Goal: Task Accomplishment & Management: Manage account settings

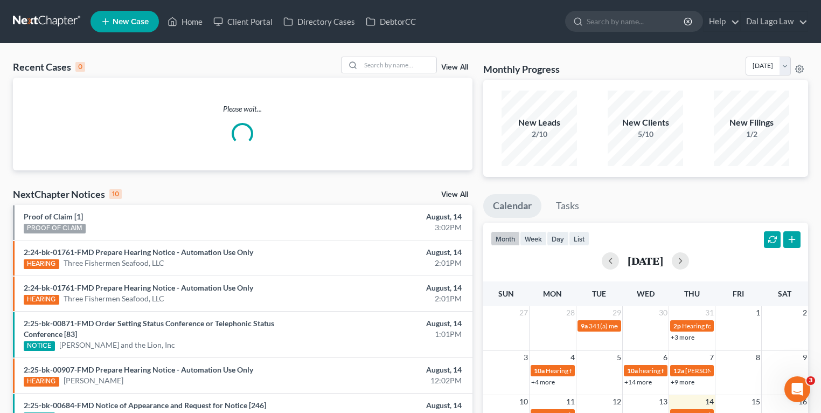
click at [377, 76] on div "Recent Cases 0 View All" at bounding box center [243, 67] width 460 height 21
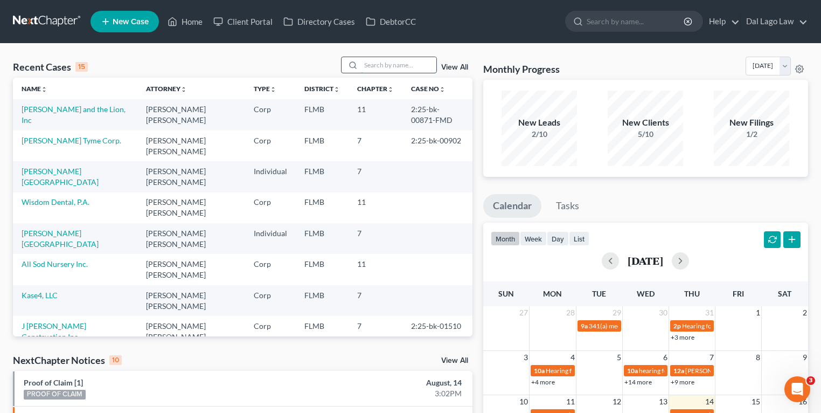
click at [382, 67] on input "search" at bounding box center [398, 65] width 75 height 16
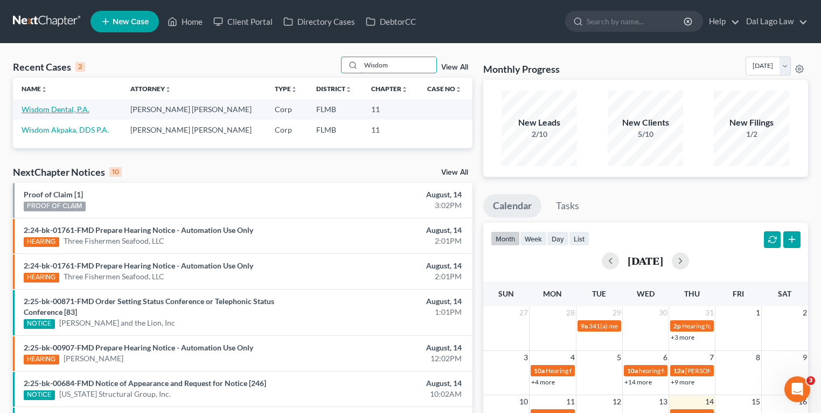
type input "Wisdom"
click at [66, 109] on link "Wisdom Dental, P.A." at bounding box center [56, 109] width 68 height 9
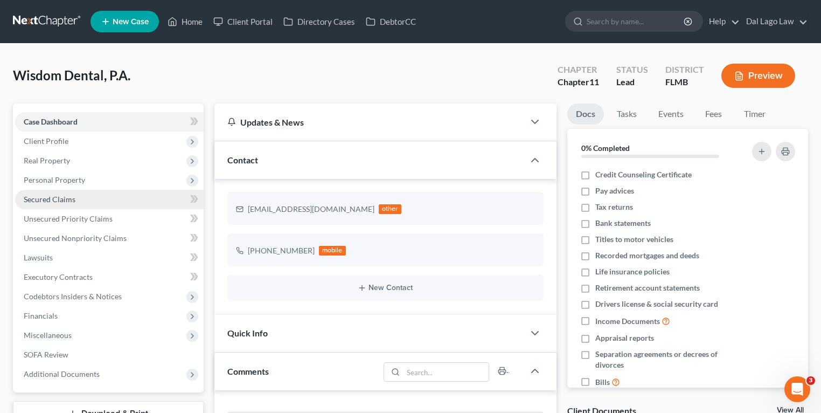
scroll to position [424, 0]
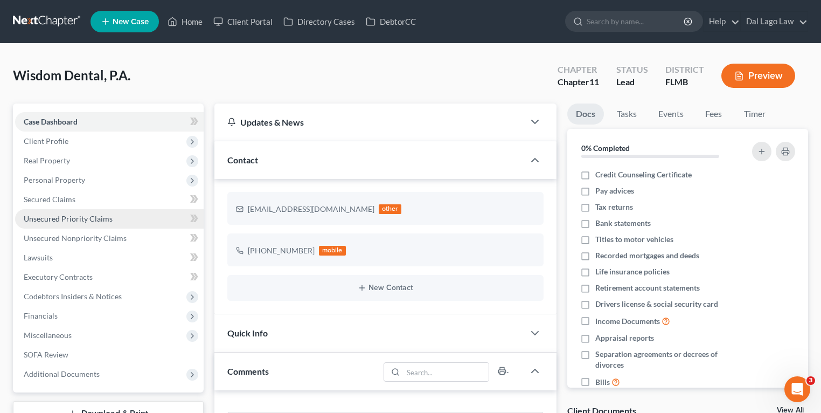
click at [68, 219] on span "Unsecured Priority Claims" at bounding box center [68, 218] width 89 height 9
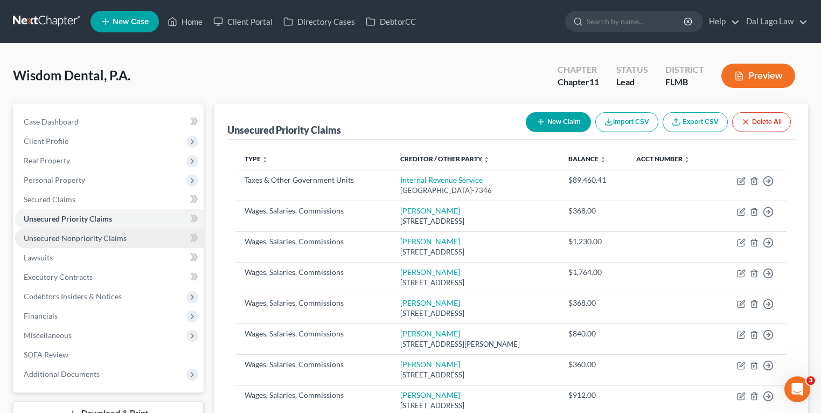
click at [114, 233] on span "Unsecured Nonpriority Claims" at bounding box center [75, 237] width 103 height 9
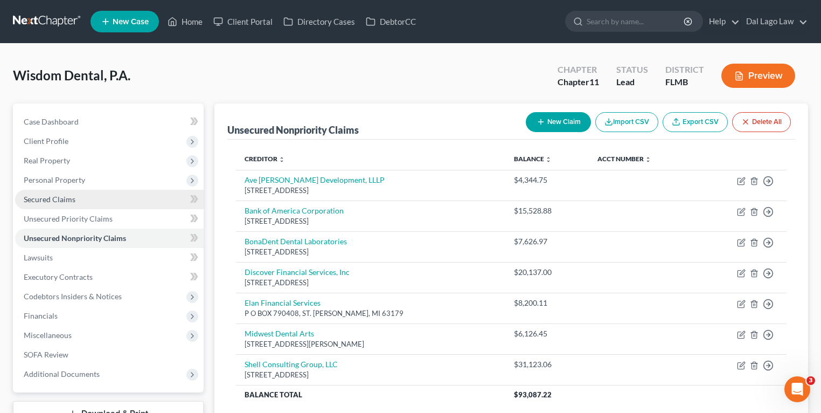
click at [91, 200] on link "Secured Claims" at bounding box center [109, 199] width 189 height 19
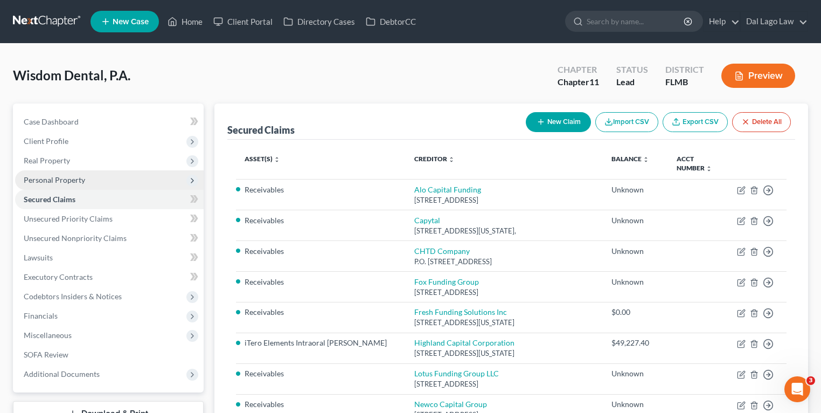
click at [88, 176] on span "Personal Property" at bounding box center [109, 179] width 189 height 19
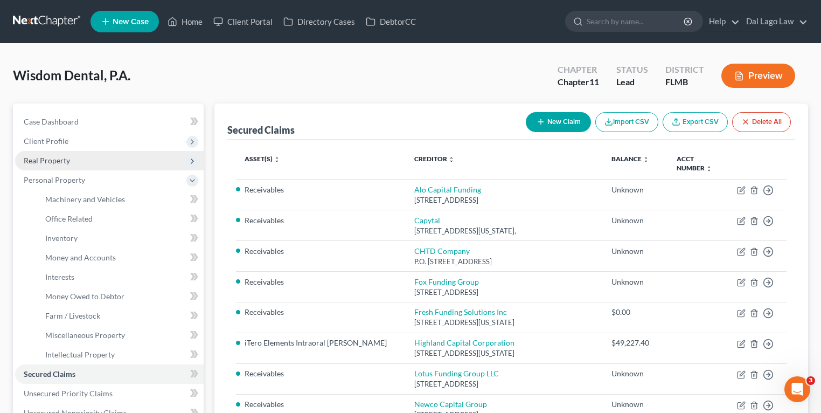
click at [86, 159] on span "Real Property" at bounding box center [109, 160] width 189 height 19
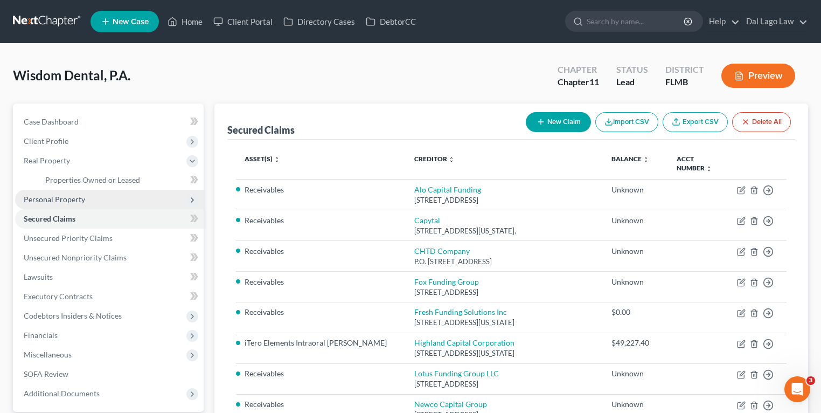
click at [81, 197] on span "Personal Property" at bounding box center [54, 198] width 61 height 9
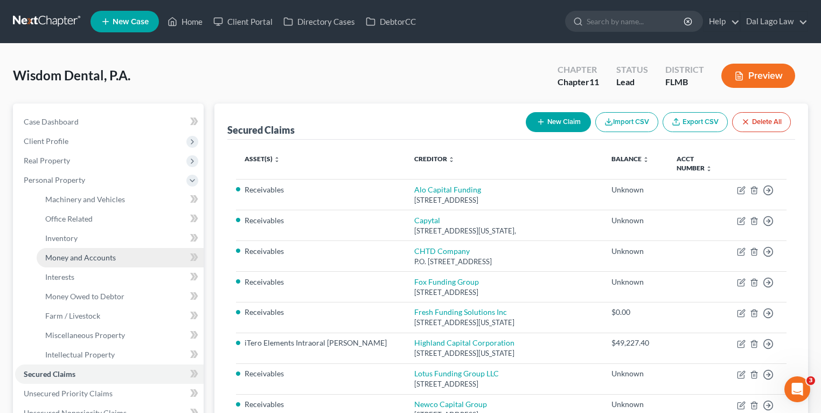
click at [83, 257] on span "Money and Accounts" at bounding box center [80, 257] width 71 height 9
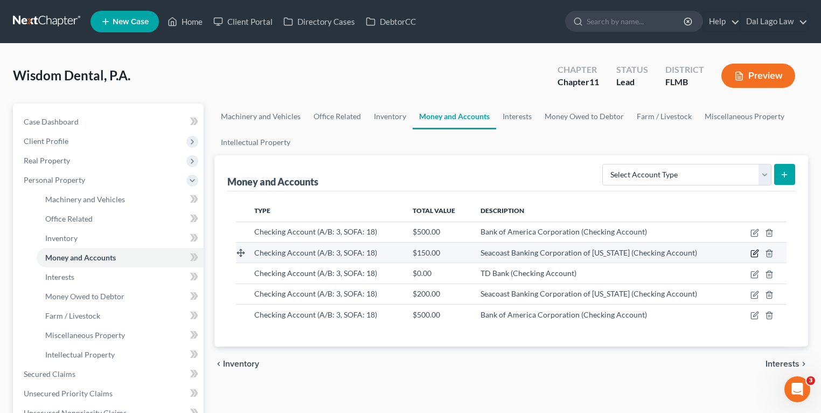
click at [756, 252] on icon "button" at bounding box center [755, 251] width 5 height 5
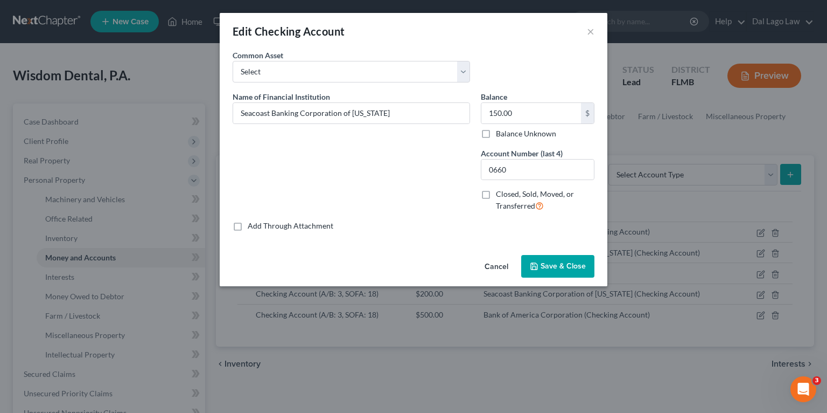
click at [586, 37] on div "Edit Checking Account ×" at bounding box center [414, 31] width 388 height 37
click at [590, 31] on button "×" at bounding box center [591, 31] width 8 height 13
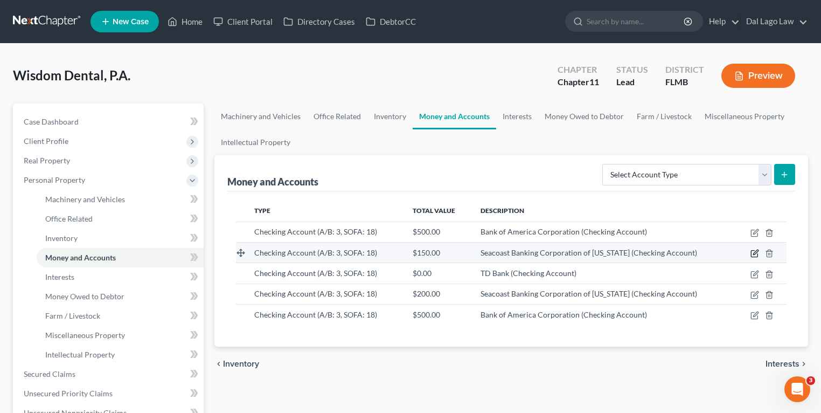
click at [753, 250] on icon "button" at bounding box center [754, 253] width 9 height 9
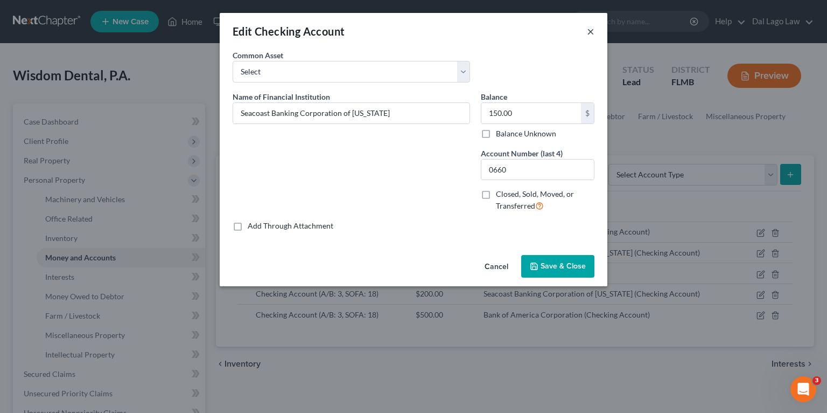
click at [586, 30] on div "Edit Checking Account ×" at bounding box center [414, 31] width 388 height 37
click at [591, 30] on button "×" at bounding box center [591, 31] width 8 height 13
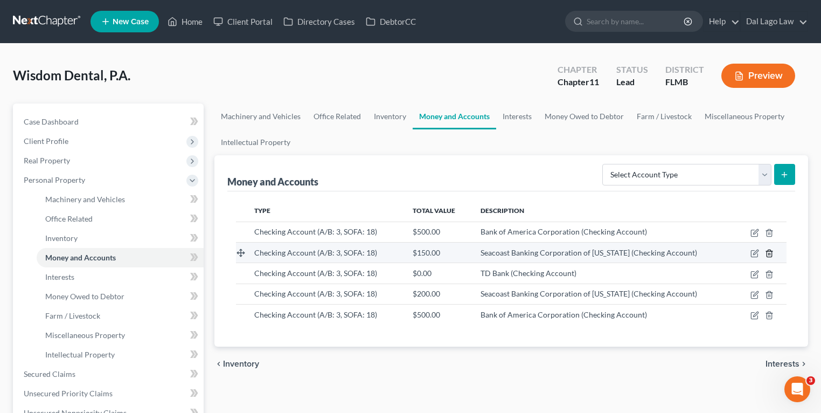
click at [771, 254] on icon "button" at bounding box center [769, 252] width 5 height 7
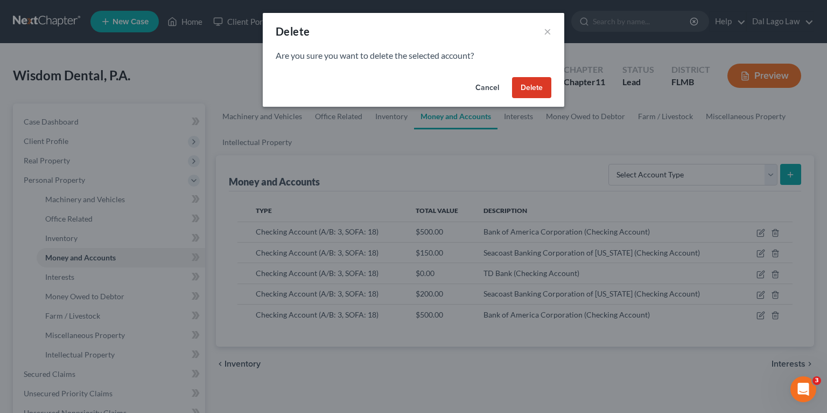
click at [526, 93] on button "Delete" at bounding box center [531, 88] width 39 height 22
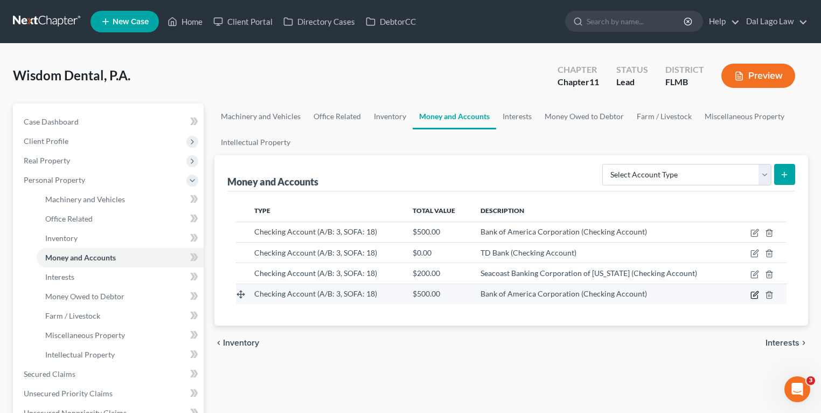
click at [753, 293] on icon "button" at bounding box center [754, 294] width 9 height 9
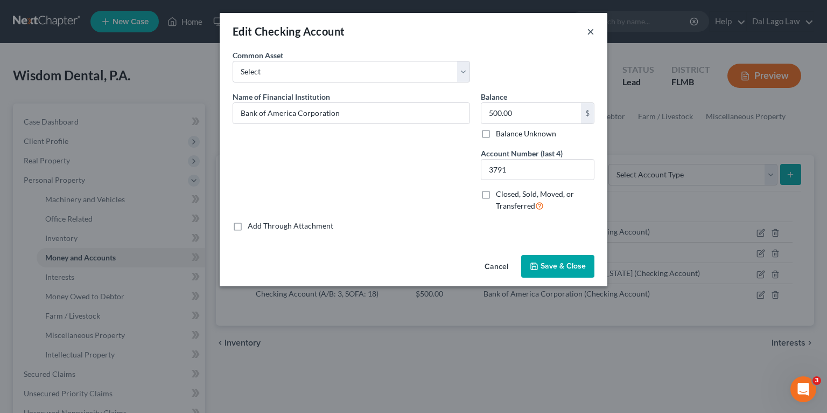
click at [589, 31] on button "×" at bounding box center [591, 31] width 8 height 13
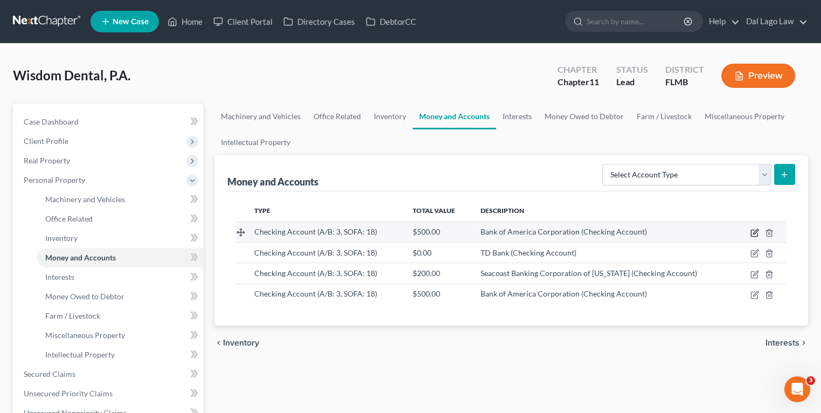
click at [751, 231] on icon "button" at bounding box center [754, 232] width 9 height 9
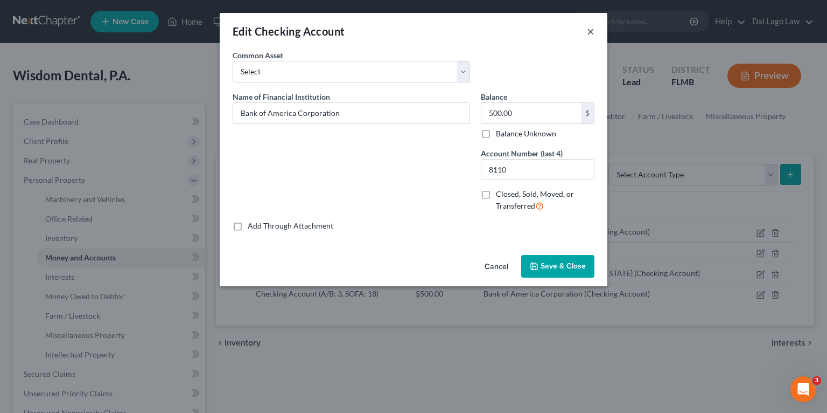
click at [589, 32] on button "×" at bounding box center [591, 31] width 8 height 13
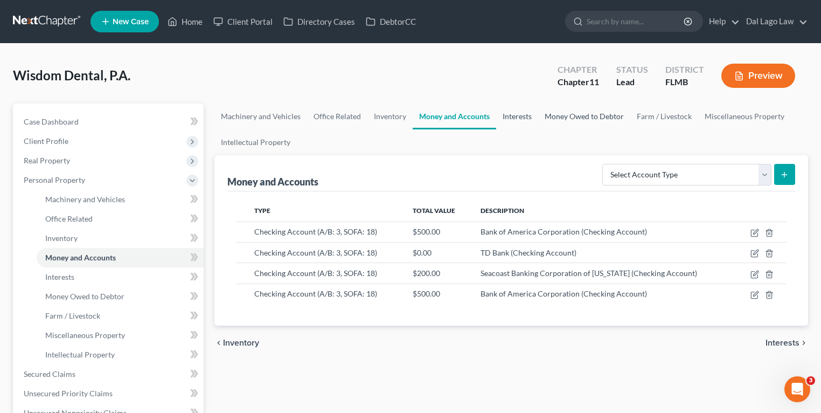
click at [535, 108] on link "Interests" at bounding box center [517, 116] width 42 height 26
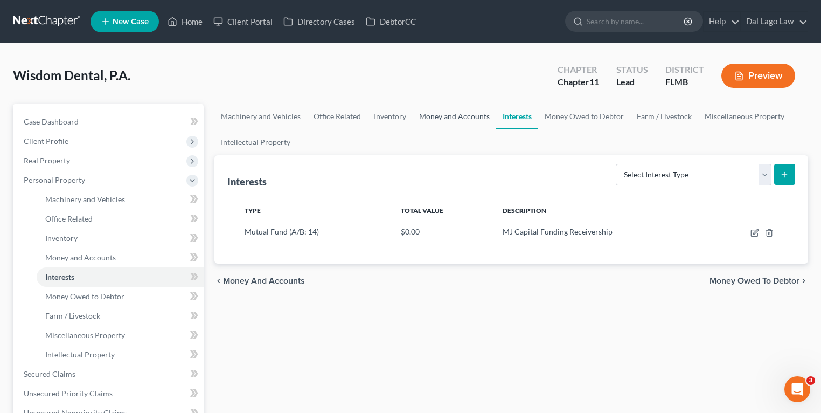
click at [445, 117] on link "Money and Accounts" at bounding box center [454, 116] width 83 height 26
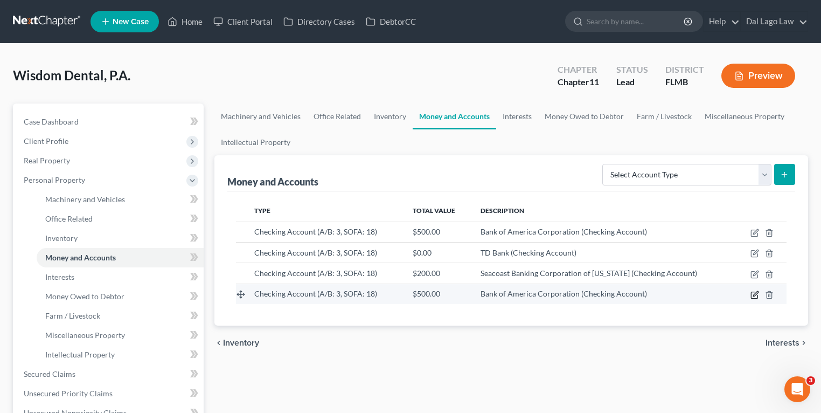
click at [750, 290] on icon "button" at bounding box center [754, 294] width 9 height 9
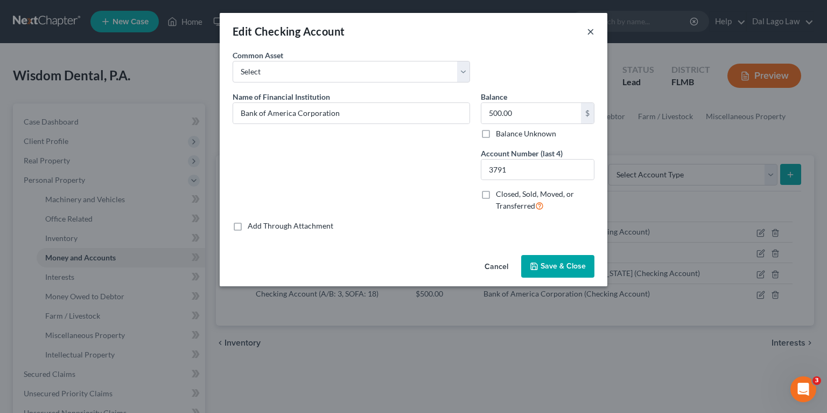
click at [590, 31] on button "×" at bounding box center [591, 31] width 8 height 13
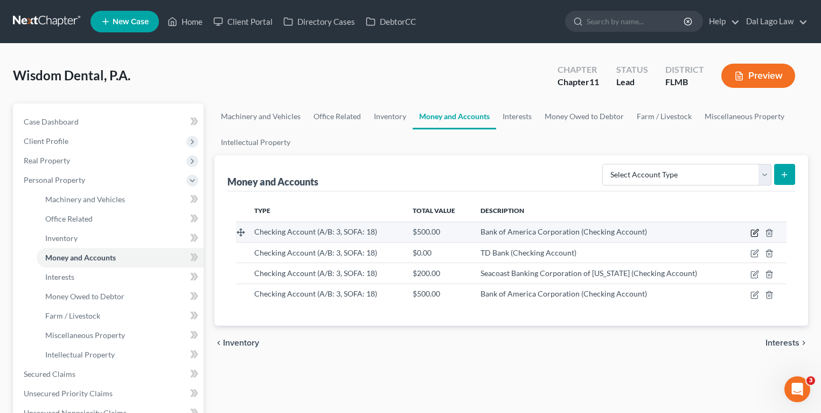
click at [754, 231] on icon "button" at bounding box center [755, 231] width 5 height 5
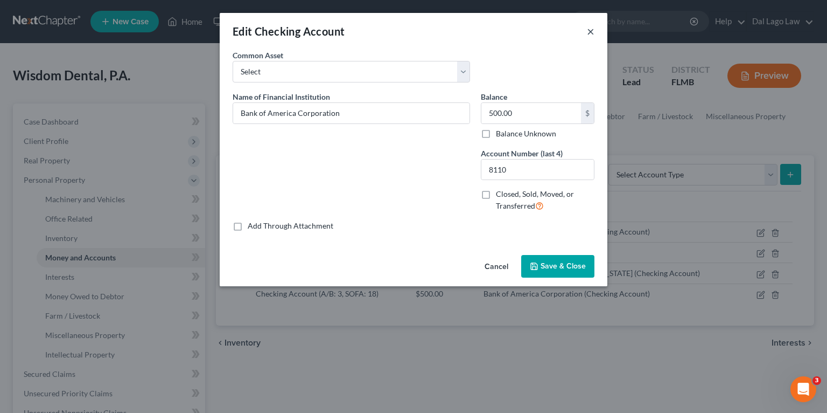
click at [593, 34] on button "×" at bounding box center [591, 31] width 8 height 13
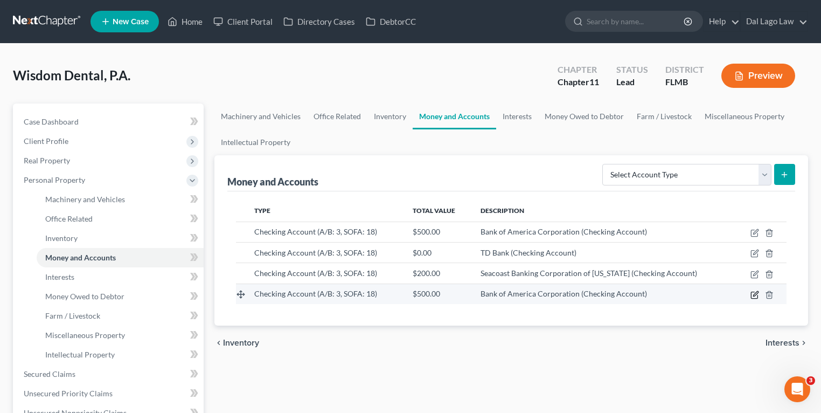
click at [757, 294] on icon "button" at bounding box center [754, 295] width 6 height 6
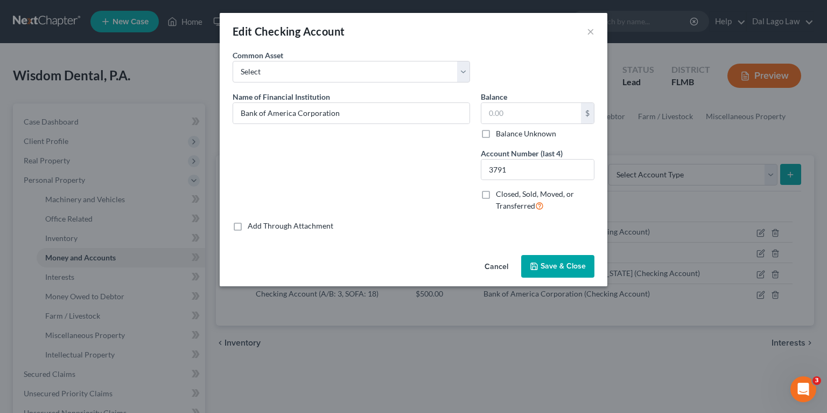
click at [121, 111] on div "Edit Checking Account × Common Asset Select Chase Bank Chase Bank Chase Bank Na…" at bounding box center [413, 206] width 827 height 413
click at [594, 32] on button "×" at bounding box center [591, 31] width 8 height 13
